Goal: Navigation & Orientation: Find specific page/section

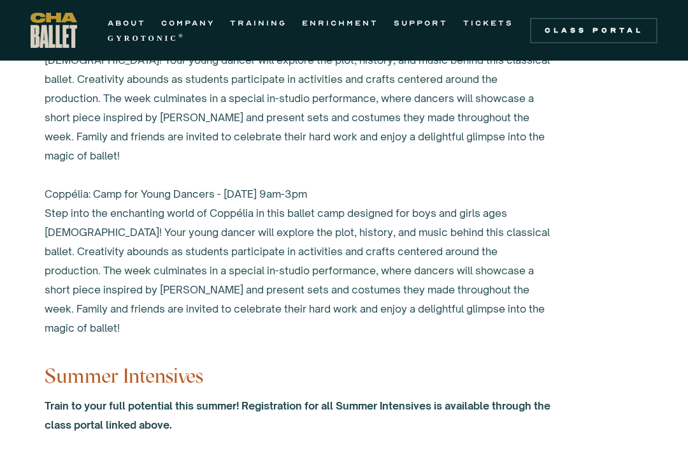
scroll to position [5042, 0]
click at [504, 15] on link "TICKETS" at bounding box center [488, 22] width 50 height 15
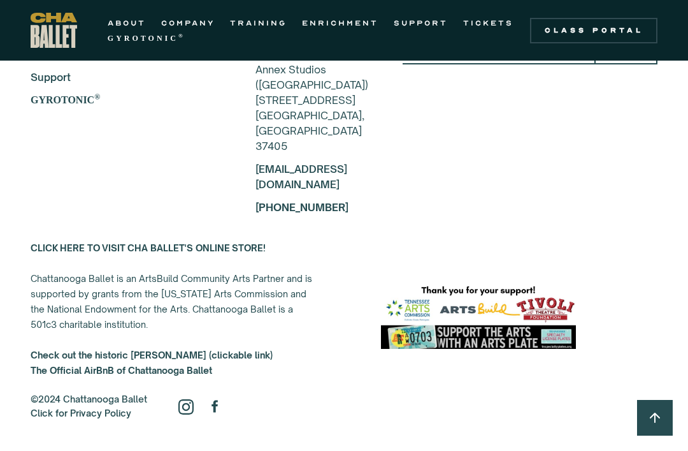
scroll to position [2425, 0]
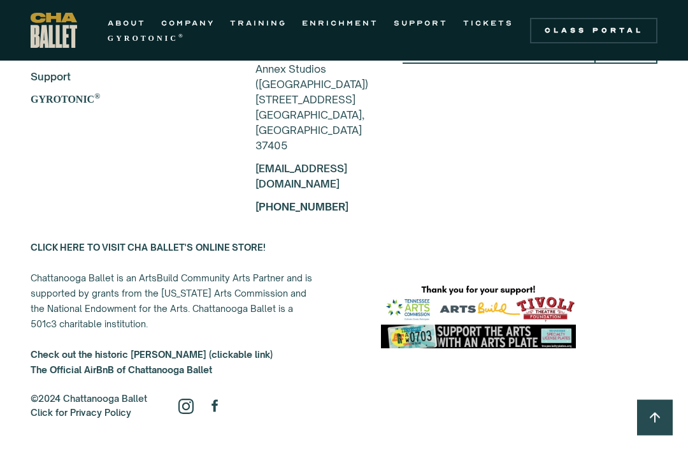
click at [201, 11] on div "ABOUT COMPANY TRAINING ENRICHMENT SUPPORT TICKETS GYROTONIC ® Information Style…" at bounding box center [344, 30] width 688 height 61
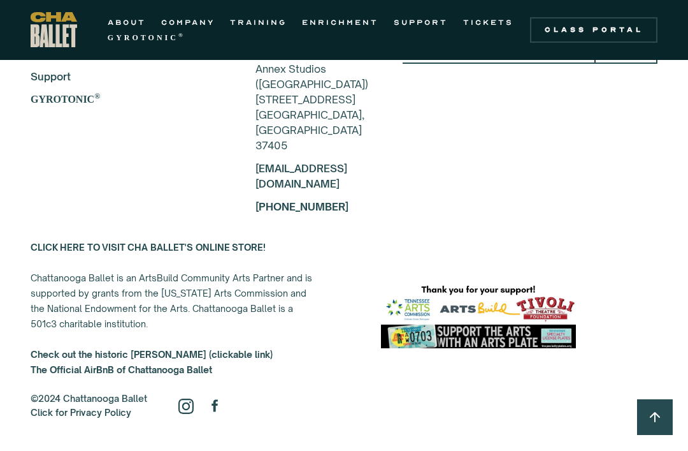
click at [185, 25] on link "COMPANY" at bounding box center [188, 22] width 54 height 15
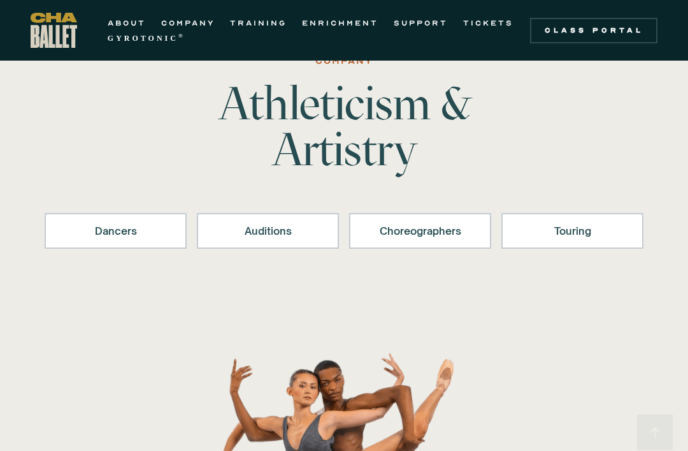
scroll to position [48, 0]
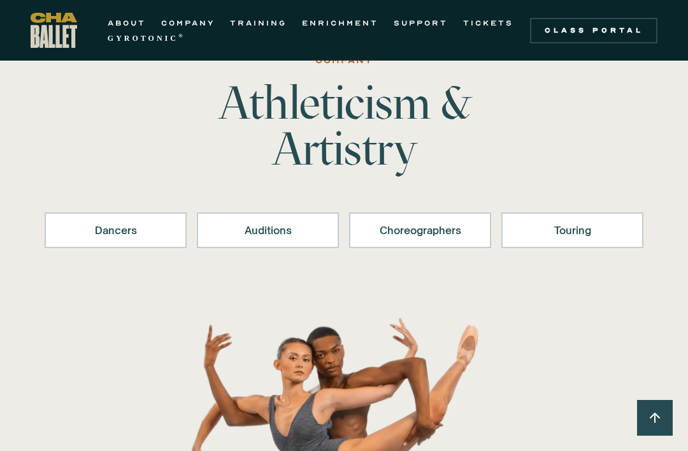
click at [222, 226] on div "Auditions" at bounding box center [268, 229] width 109 height 15
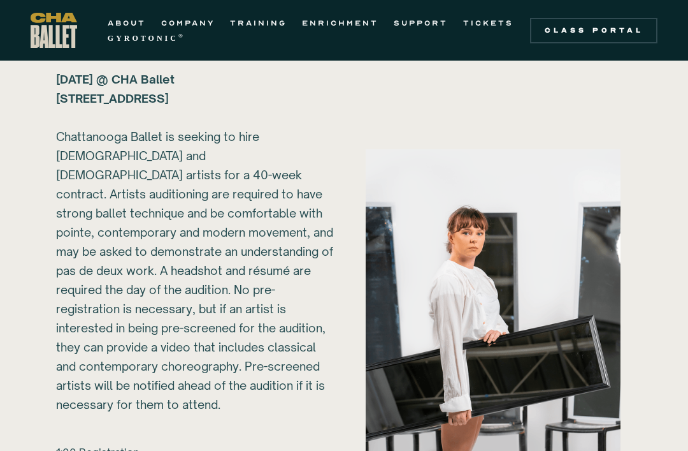
scroll to position [1518, 0]
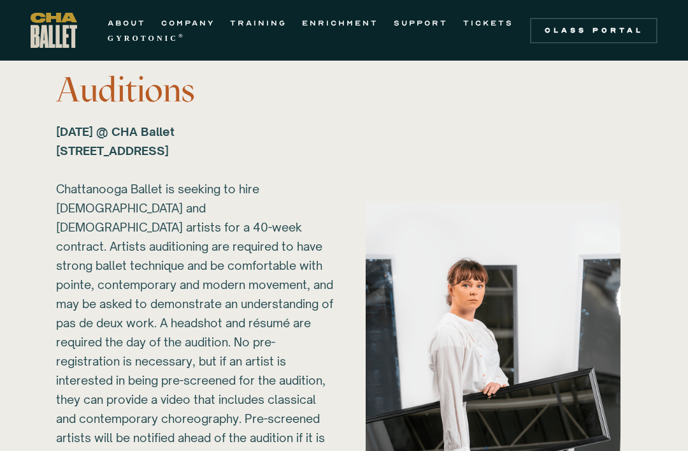
click at [607, 30] on div "Class Portal" at bounding box center [594, 30] width 112 height 10
